Goal: Information Seeking & Learning: Learn about a topic

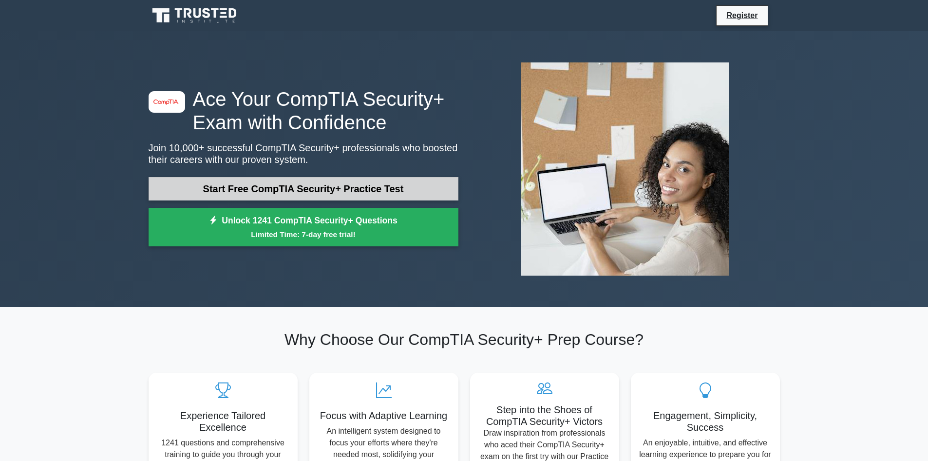
click at [336, 190] on link "Start Free CompTIA Security+ Practice Test" at bounding box center [304, 188] width 310 height 23
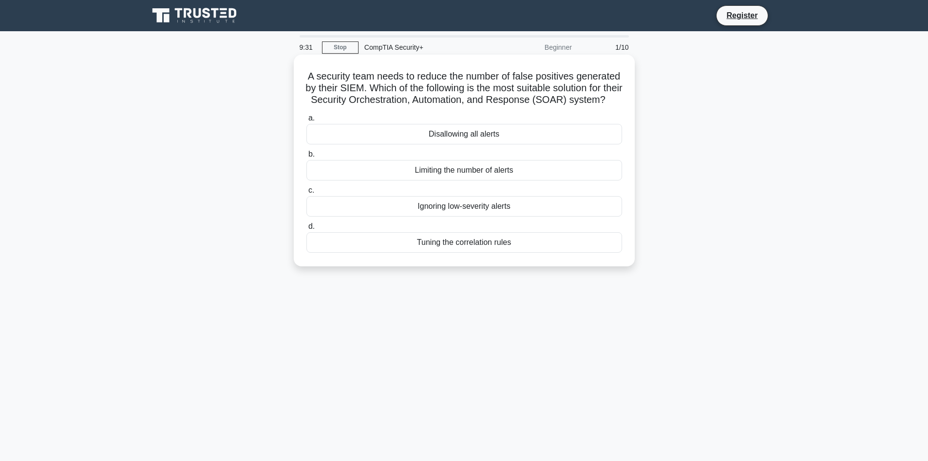
click at [462, 252] on div "Tuning the correlation rules" at bounding box center [465, 242] width 316 height 20
click at [307, 230] on input "d. Tuning the correlation rules" at bounding box center [307, 226] width 0 height 6
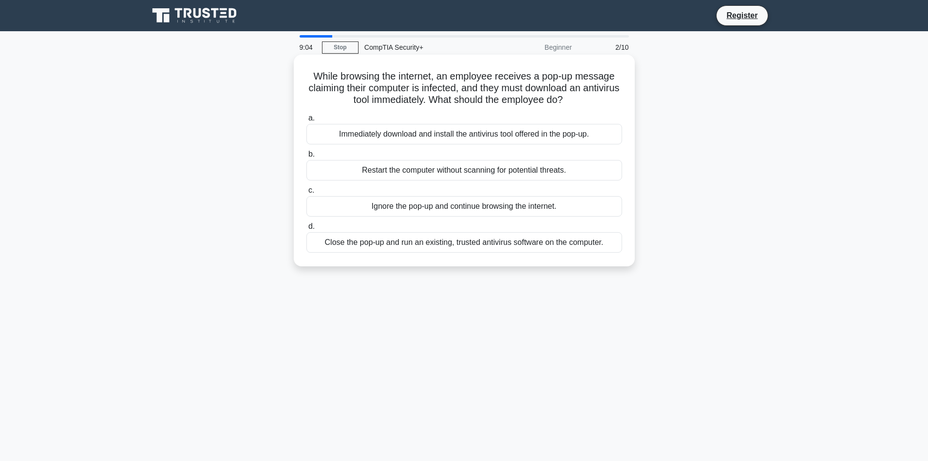
click at [495, 245] on div "Close the pop-up and run an existing, trusted antivirus software on the compute…" at bounding box center [465, 242] width 316 height 20
click at [307, 230] on input "d. Close the pop-up and run an existing, trusted antivirus software on the comp…" at bounding box center [307, 226] width 0 height 6
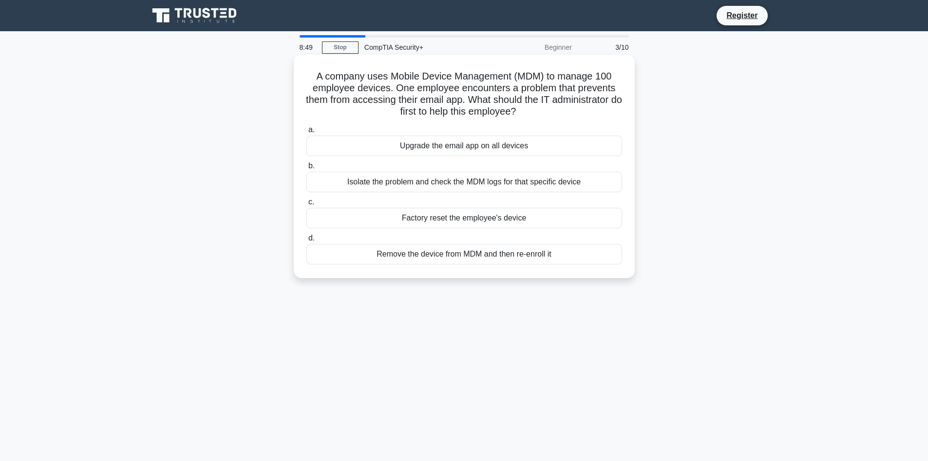
click at [585, 182] on div "Isolate the problem and check the MDM logs for that specific device" at bounding box center [465, 182] width 316 height 20
click at [307, 169] on input "b. Isolate the problem and check the MDM logs for that specific device" at bounding box center [307, 166] width 0 height 6
